Goal: Information Seeking & Learning: Find contact information

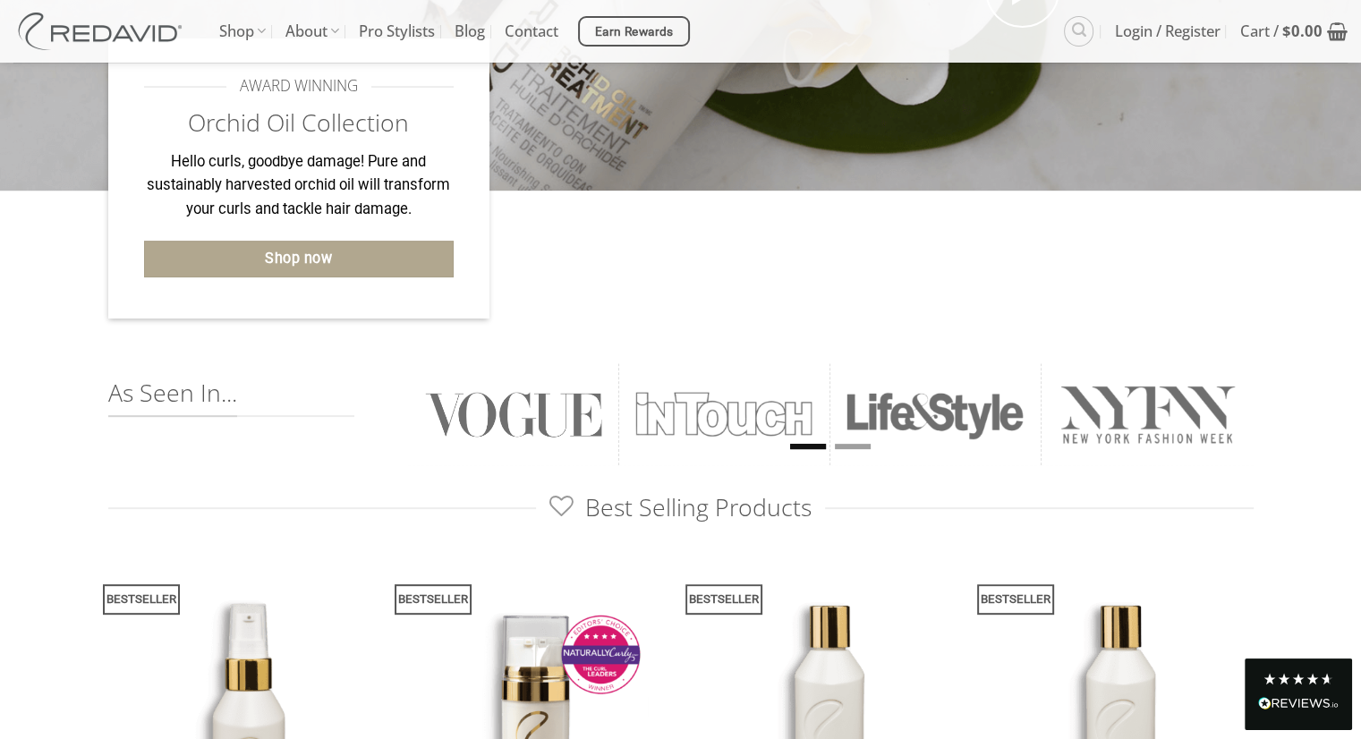
scroll to position [490, 0]
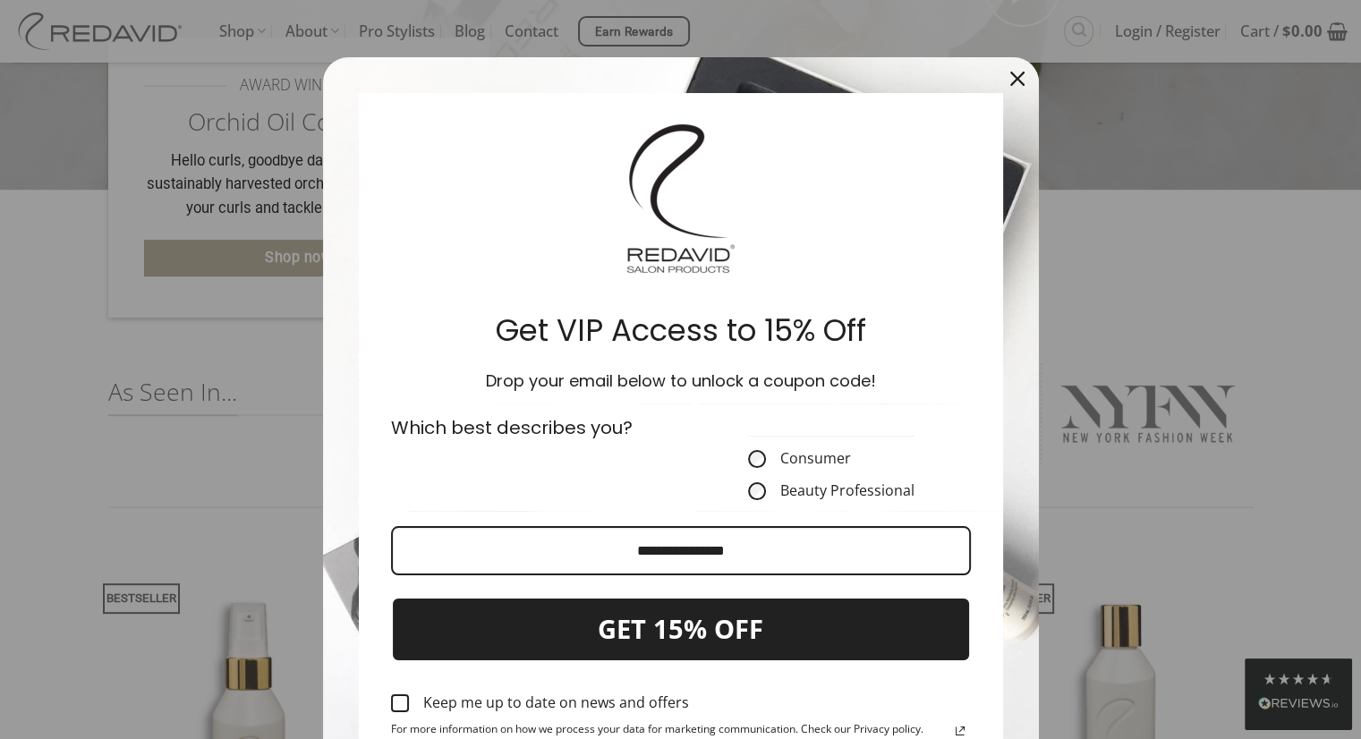
click at [1010, 80] on icon "close icon" at bounding box center [1017, 79] width 14 height 14
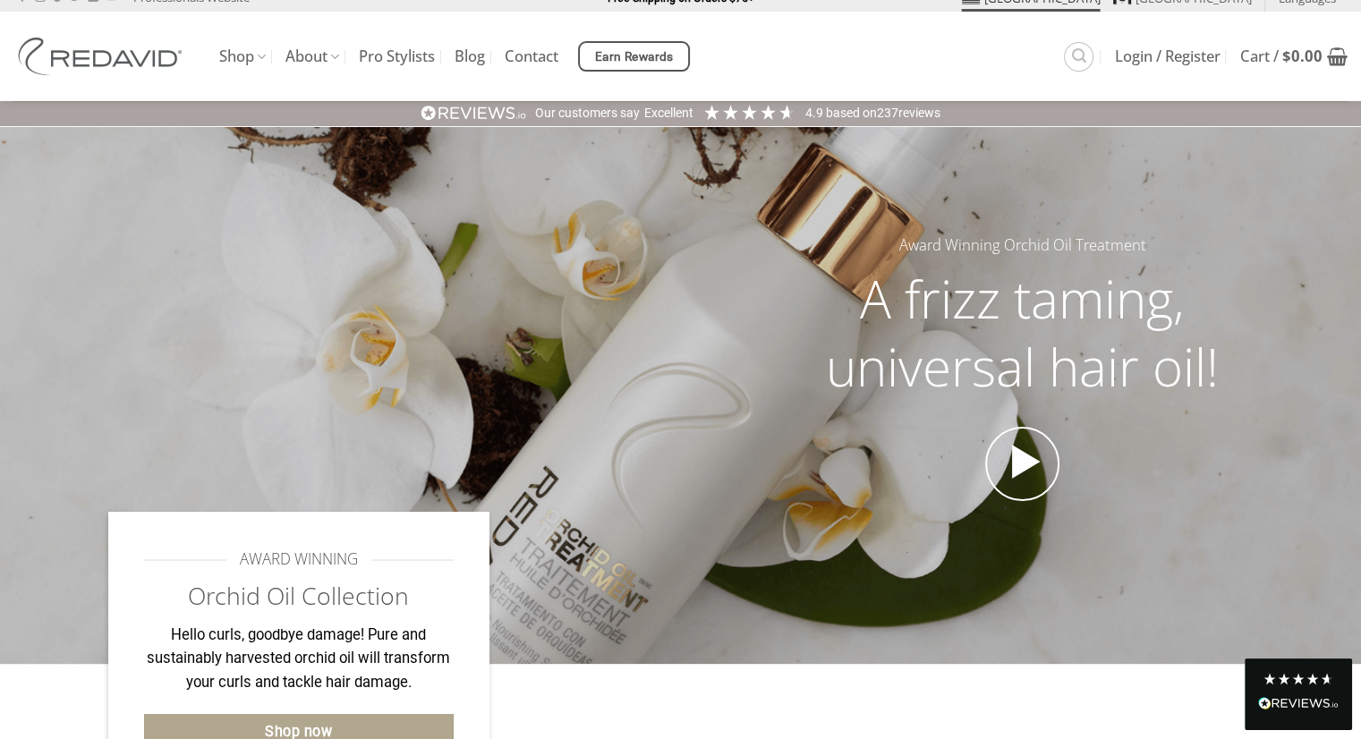
scroll to position [0, 0]
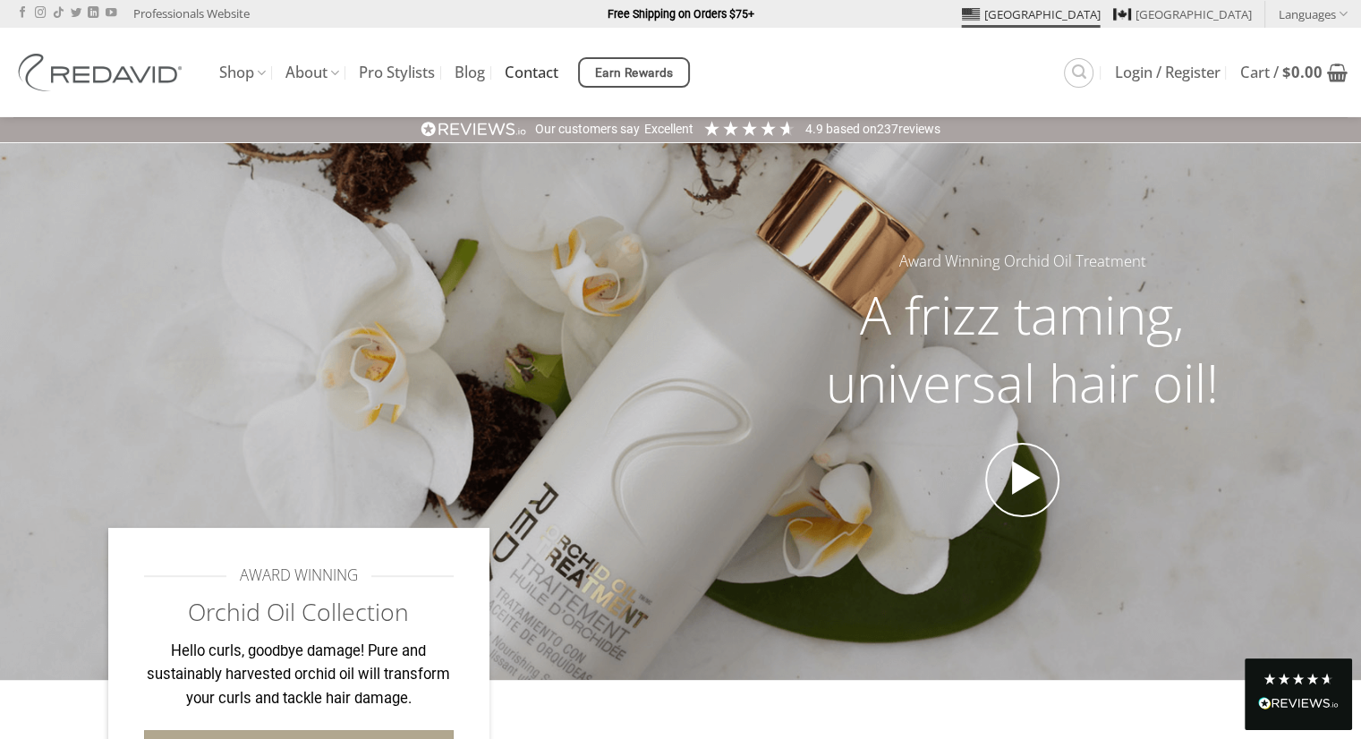
click at [541, 72] on link "Contact" at bounding box center [532, 72] width 54 height 32
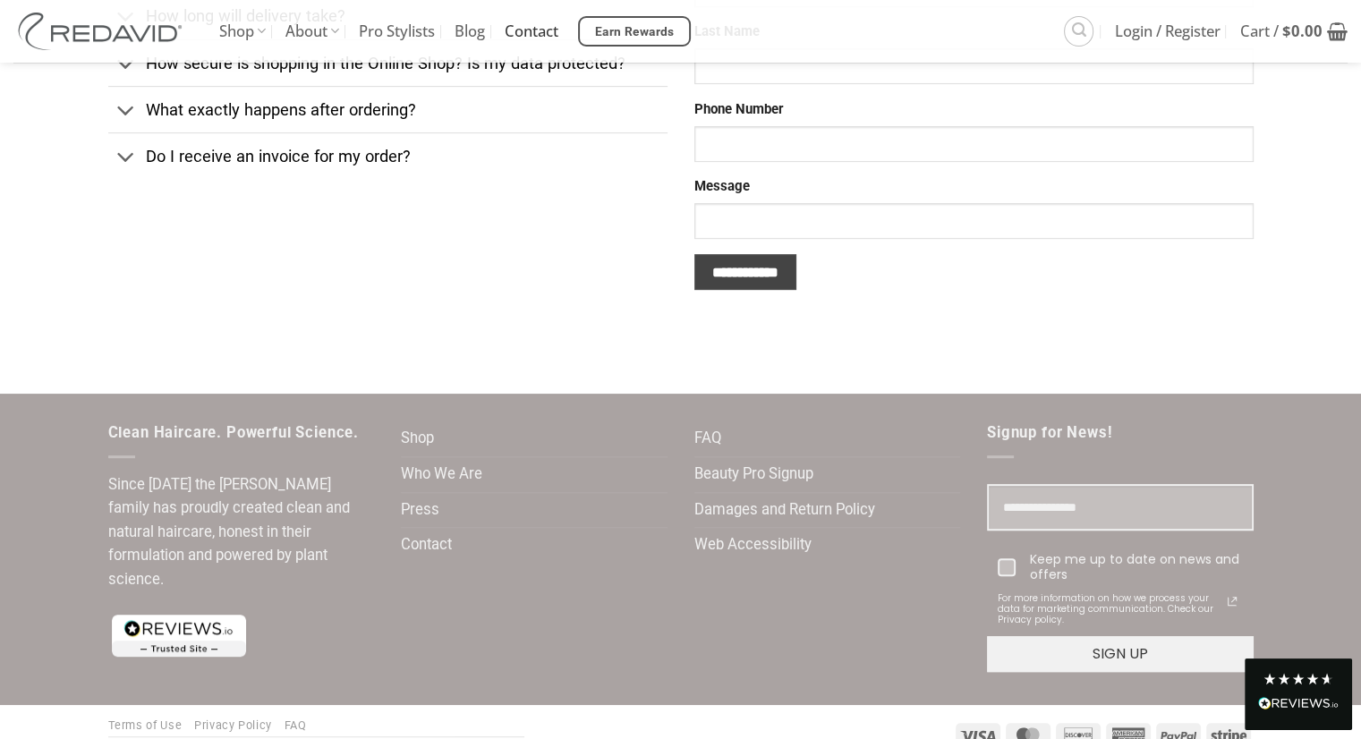
scroll to position [791, 0]
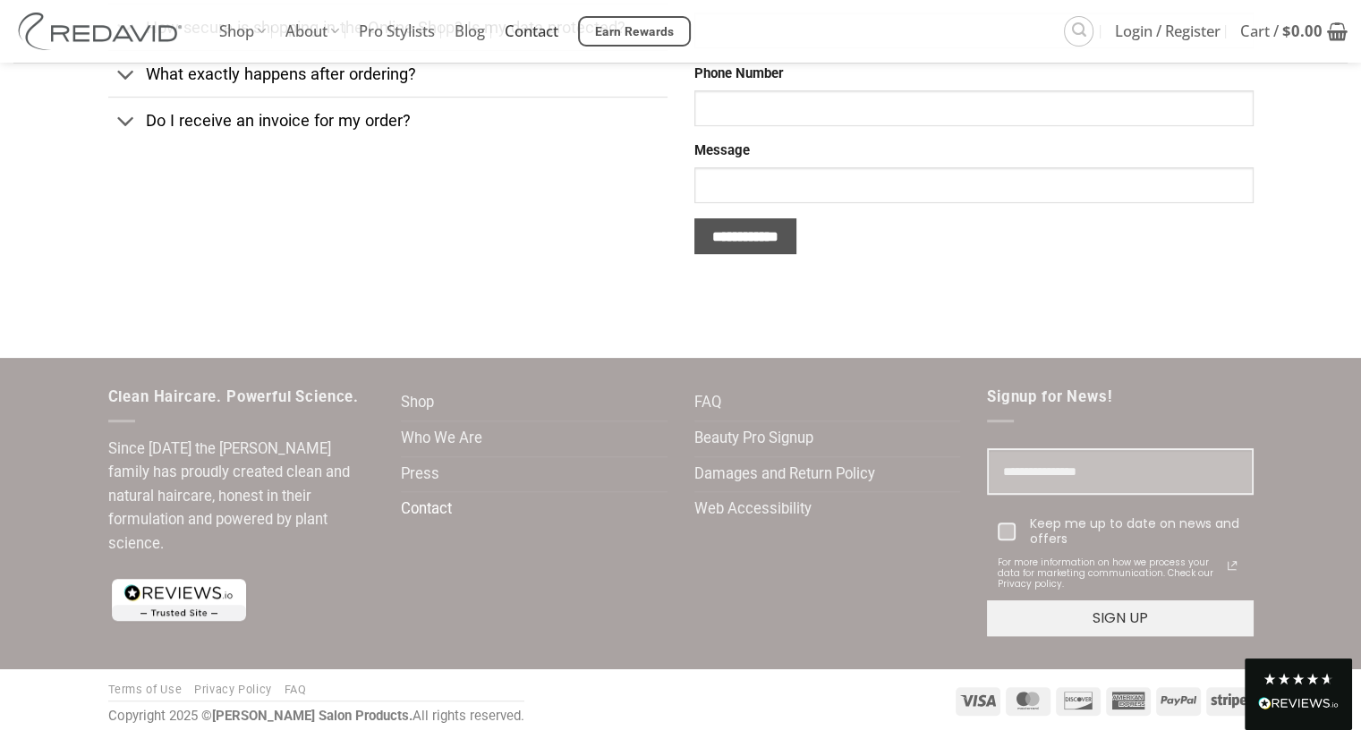
click at [421, 508] on link "Contact" at bounding box center [426, 509] width 51 height 35
